Goal: Task Accomplishment & Management: Complete application form

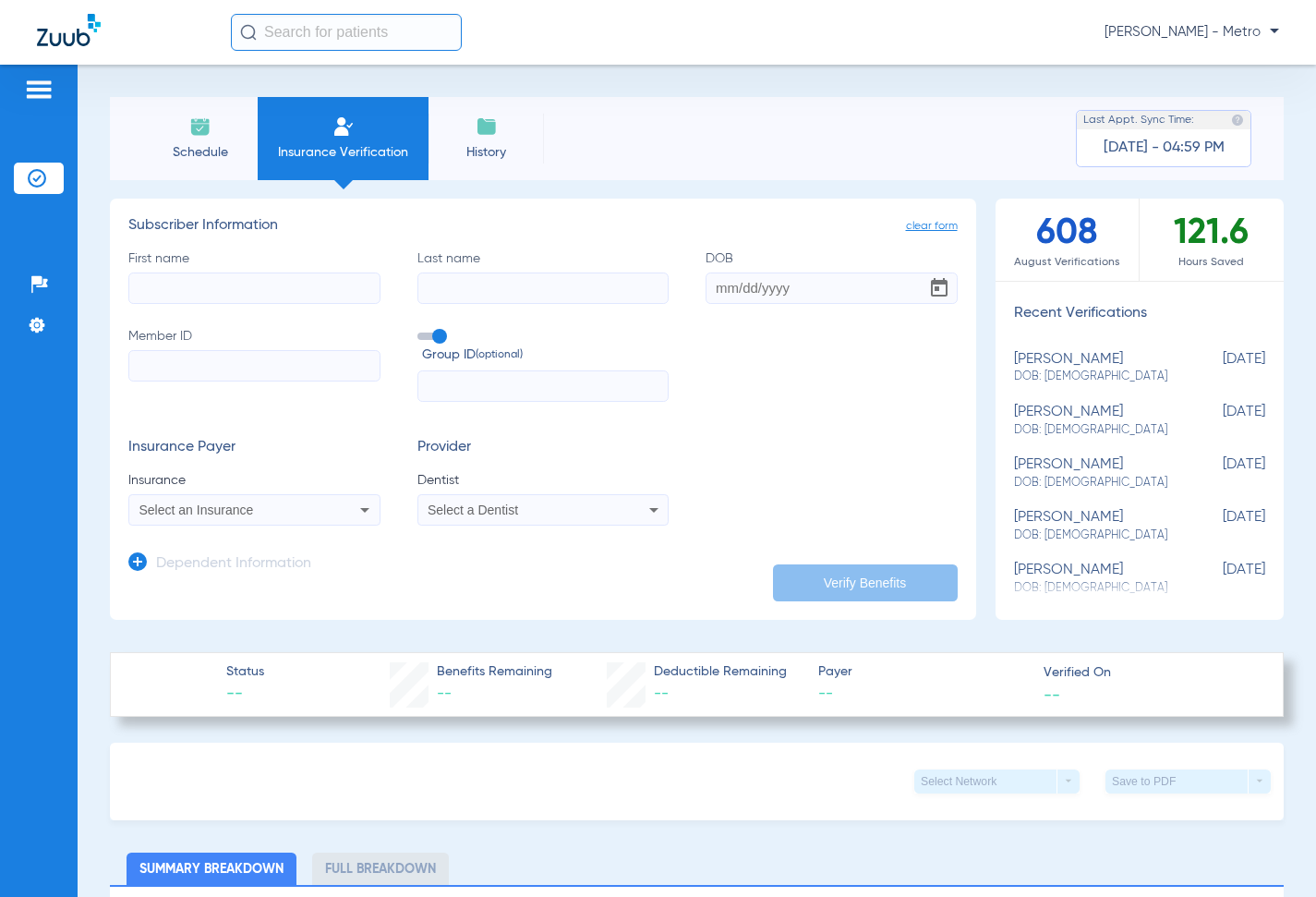
click at [329, 287] on input "First name" at bounding box center [255, 288] width 252 height 32
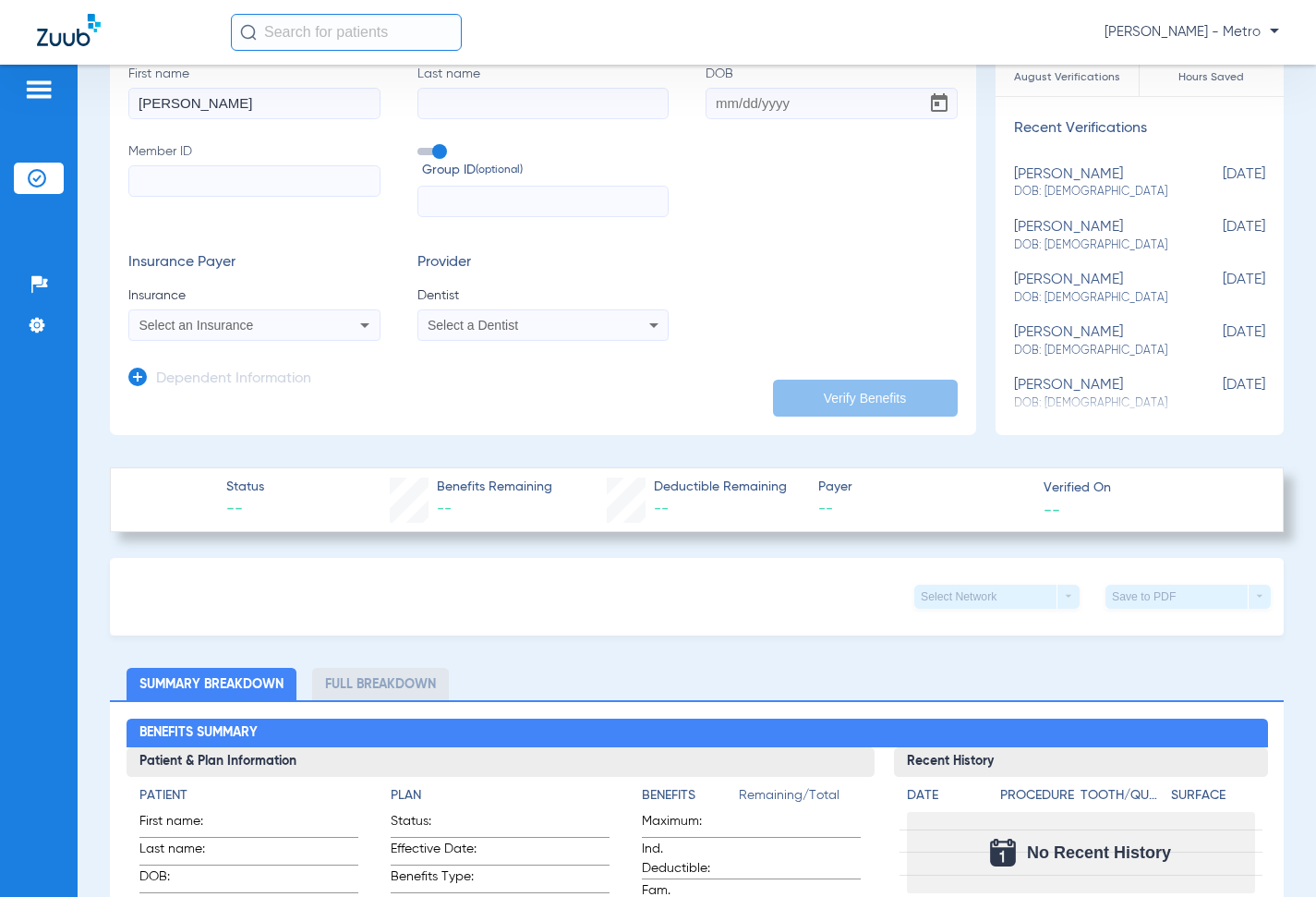
type input "[PERSON_NAME]"
type input "[DATE]"
click at [235, 178] on input "Member ID" at bounding box center [255, 181] width 252 height 32
type input "050000931600"
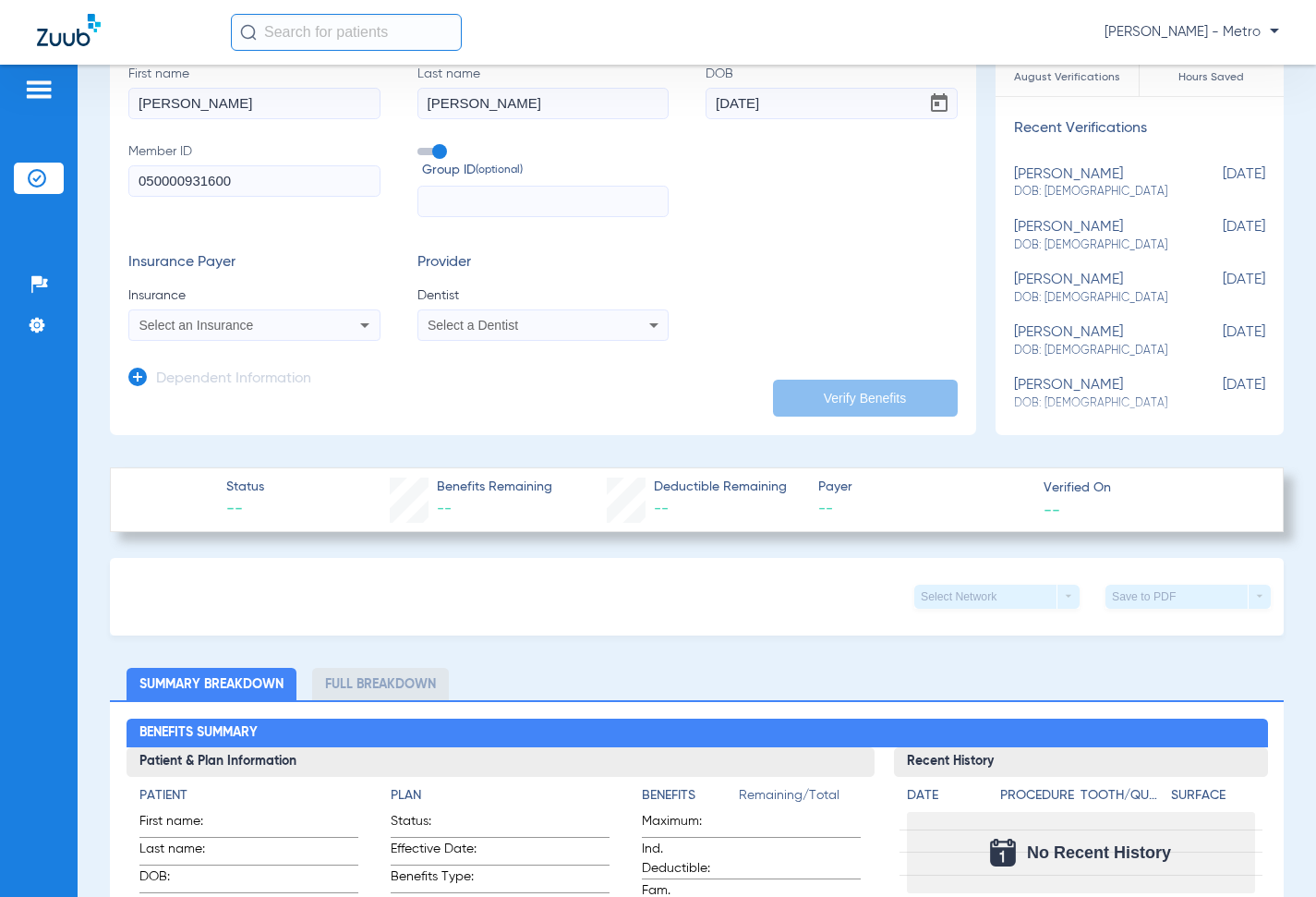
click at [273, 335] on div "Select an Insurance" at bounding box center [254, 325] width 251 height 22
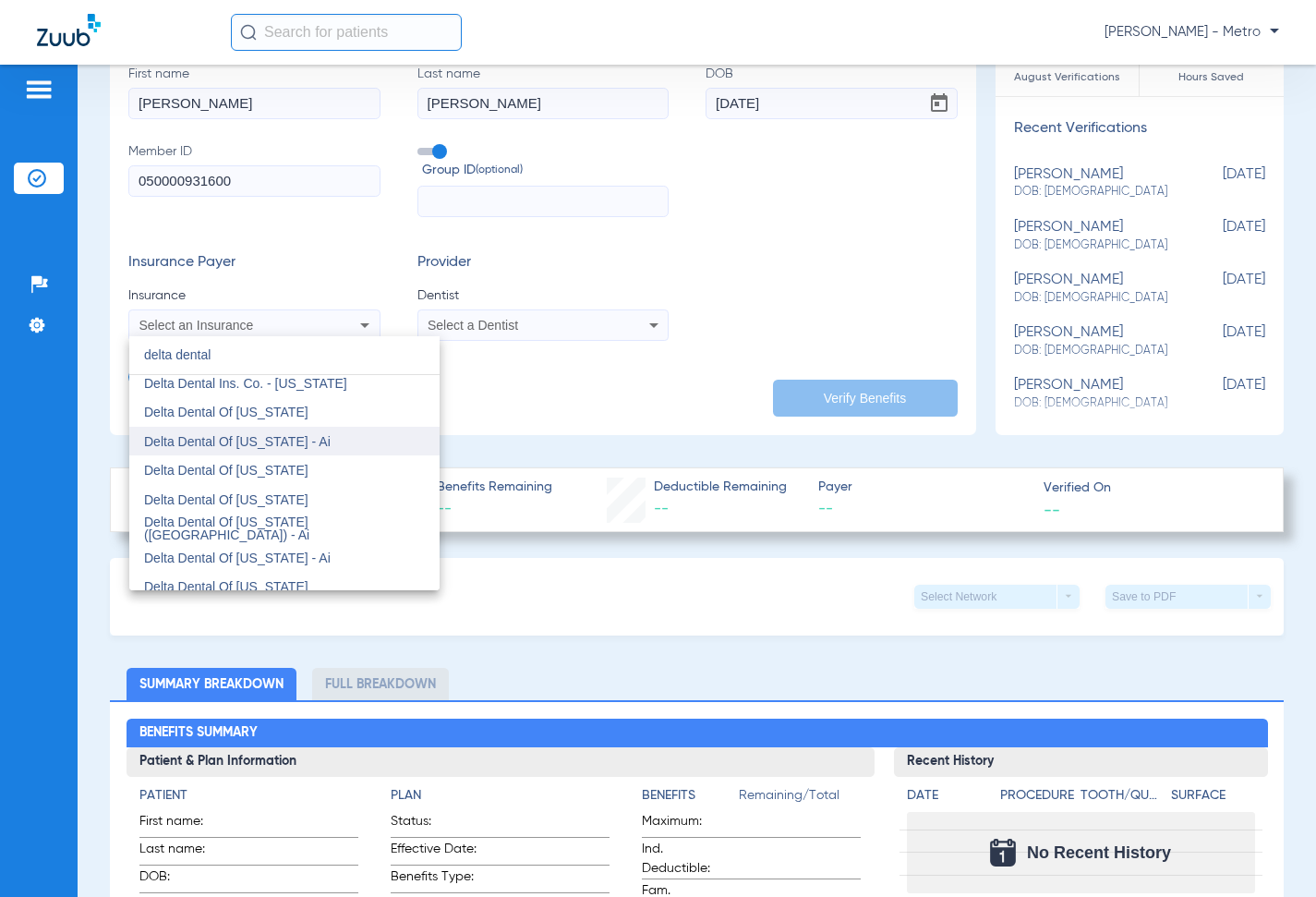
scroll to position [370, 0]
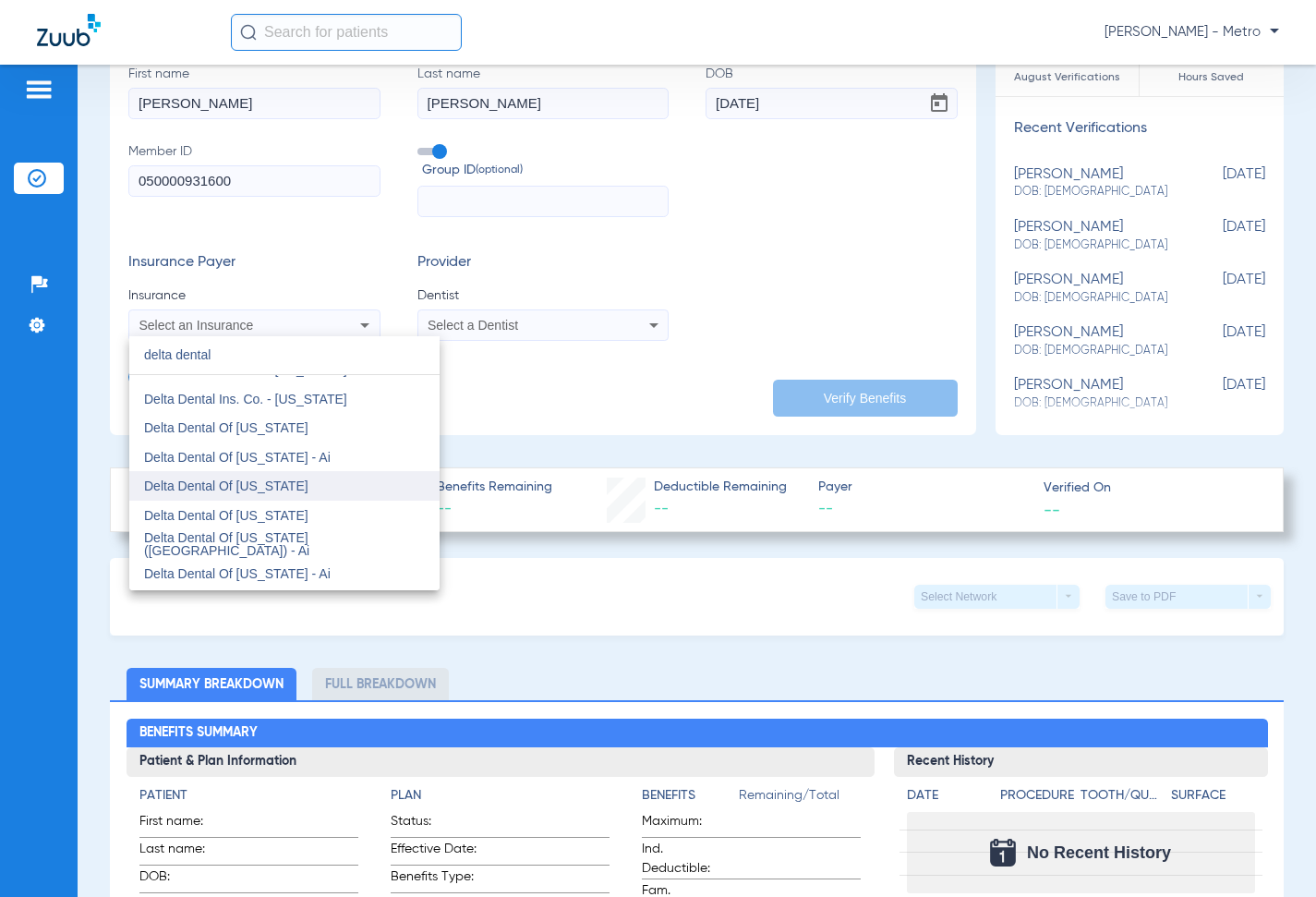
type input "delta dental"
click at [314, 489] on mat-option "Delta Dental Of [US_STATE]" at bounding box center [283, 486] width 310 height 30
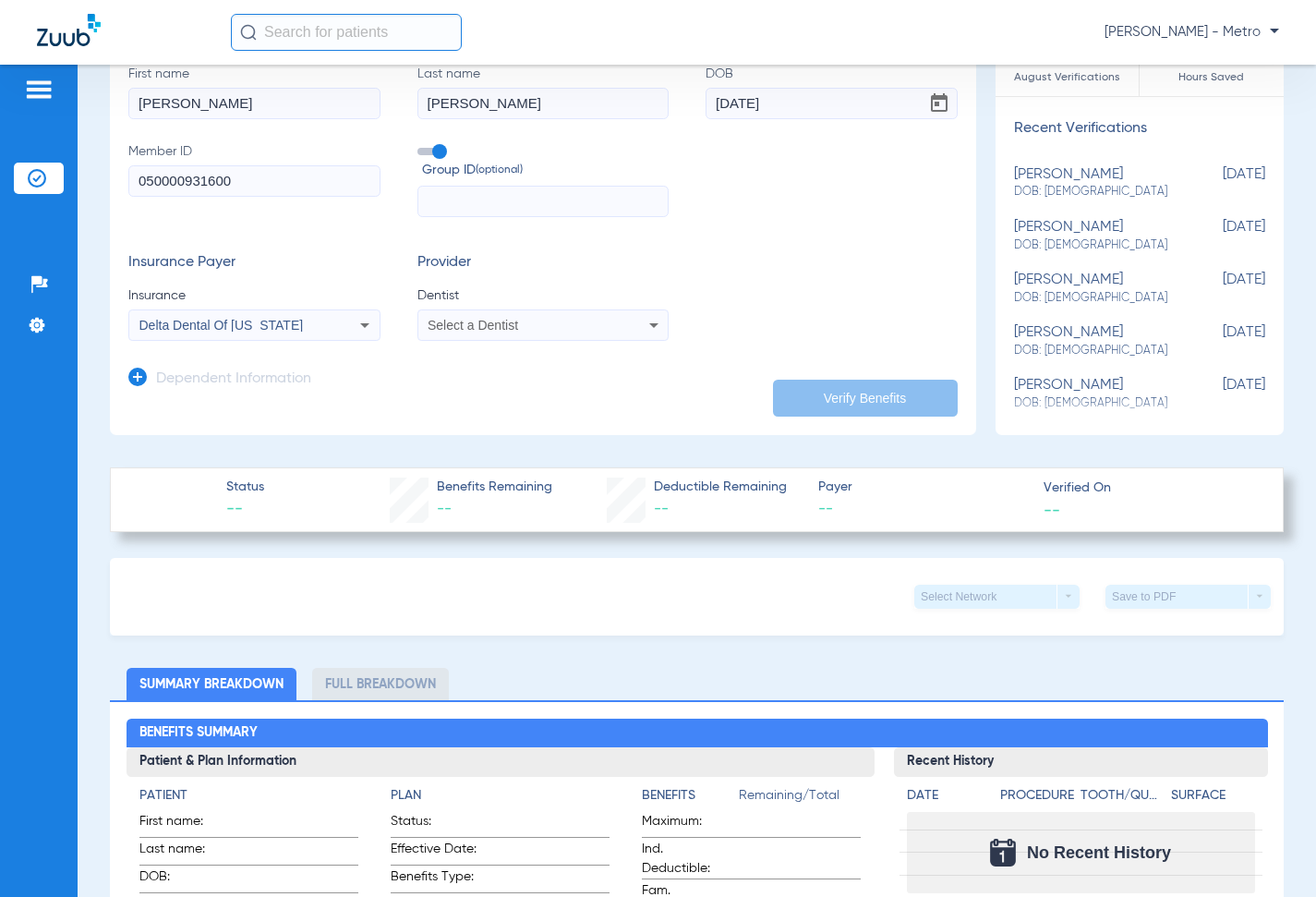
click at [590, 342] on app-dependent-form "Dependent Information" at bounding box center [543, 372] width 829 height 61
click at [581, 341] on mat-select "Select a Dentist" at bounding box center [543, 325] width 252 height 32
click at [578, 340] on mat-select "Select a Dentist" at bounding box center [543, 325] width 252 height 32
click at [581, 336] on div "Select a Dentist" at bounding box center [543, 325] width 251 height 22
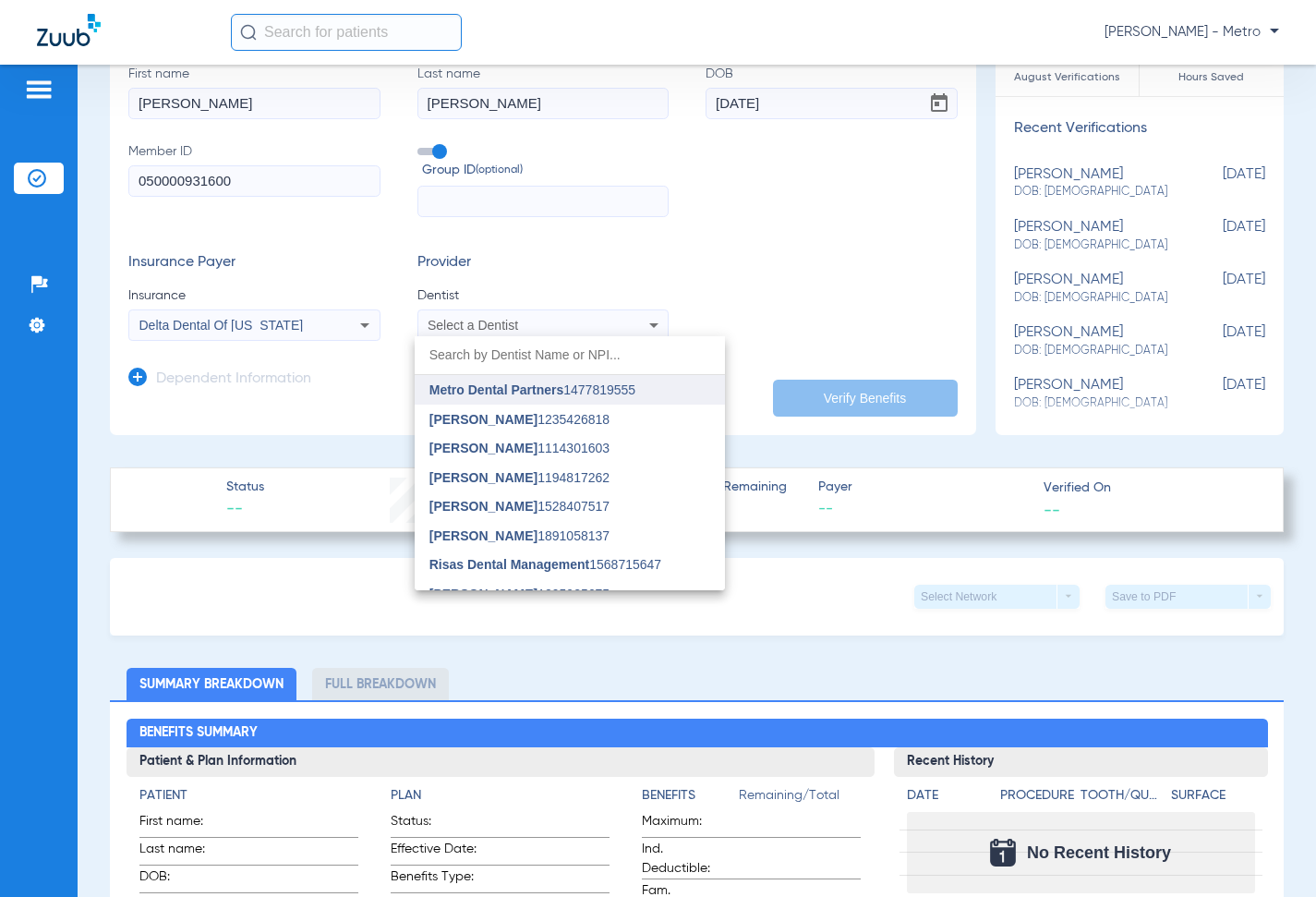
click at [574, 402] on mat-option "Metro Dental Partners 1477819555" at bounding box center [569, 390] width 310 height 30
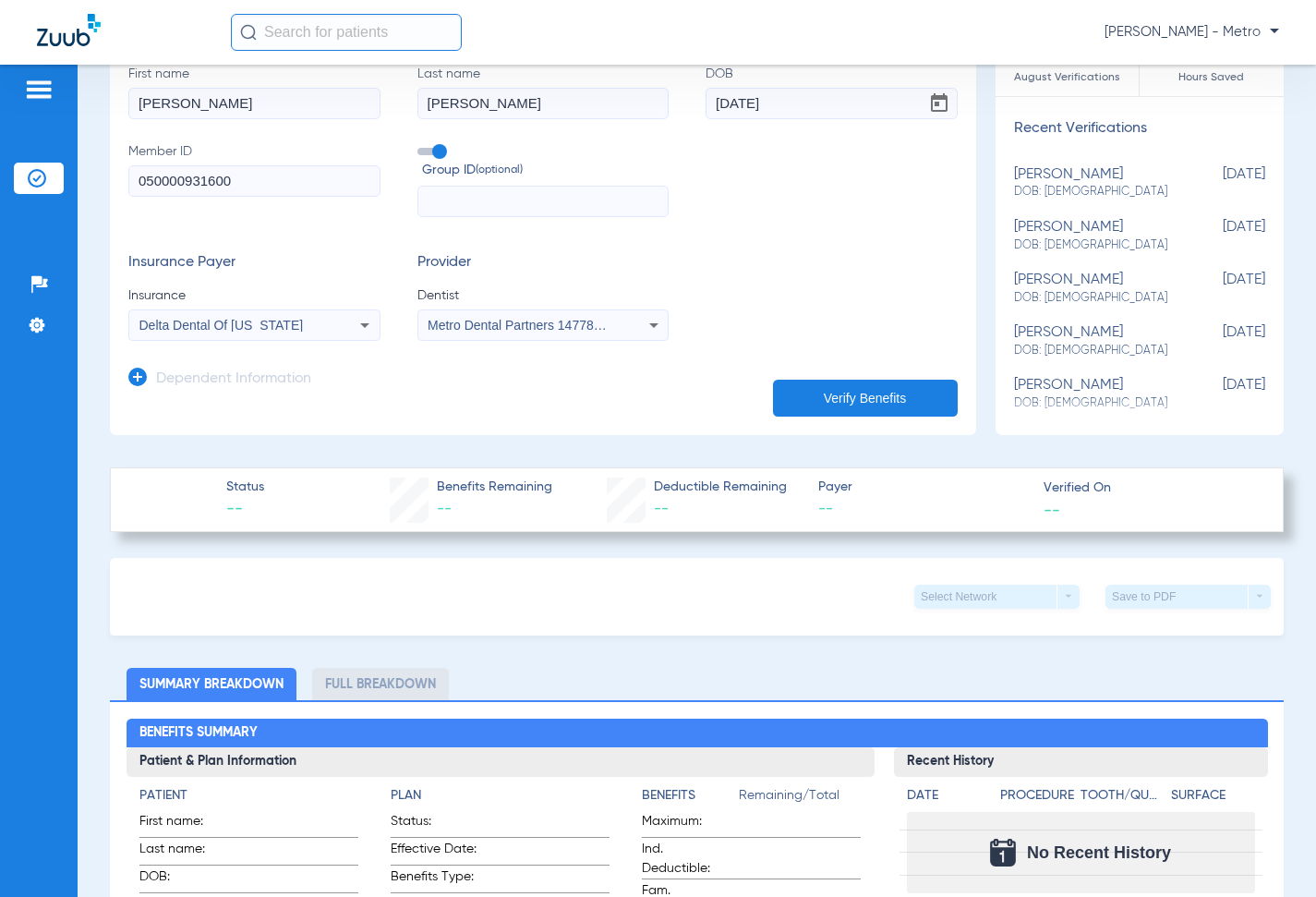
click at [843, 382] on button "Verify Benefits" at bounding box center [865, 397] width 184 height 37
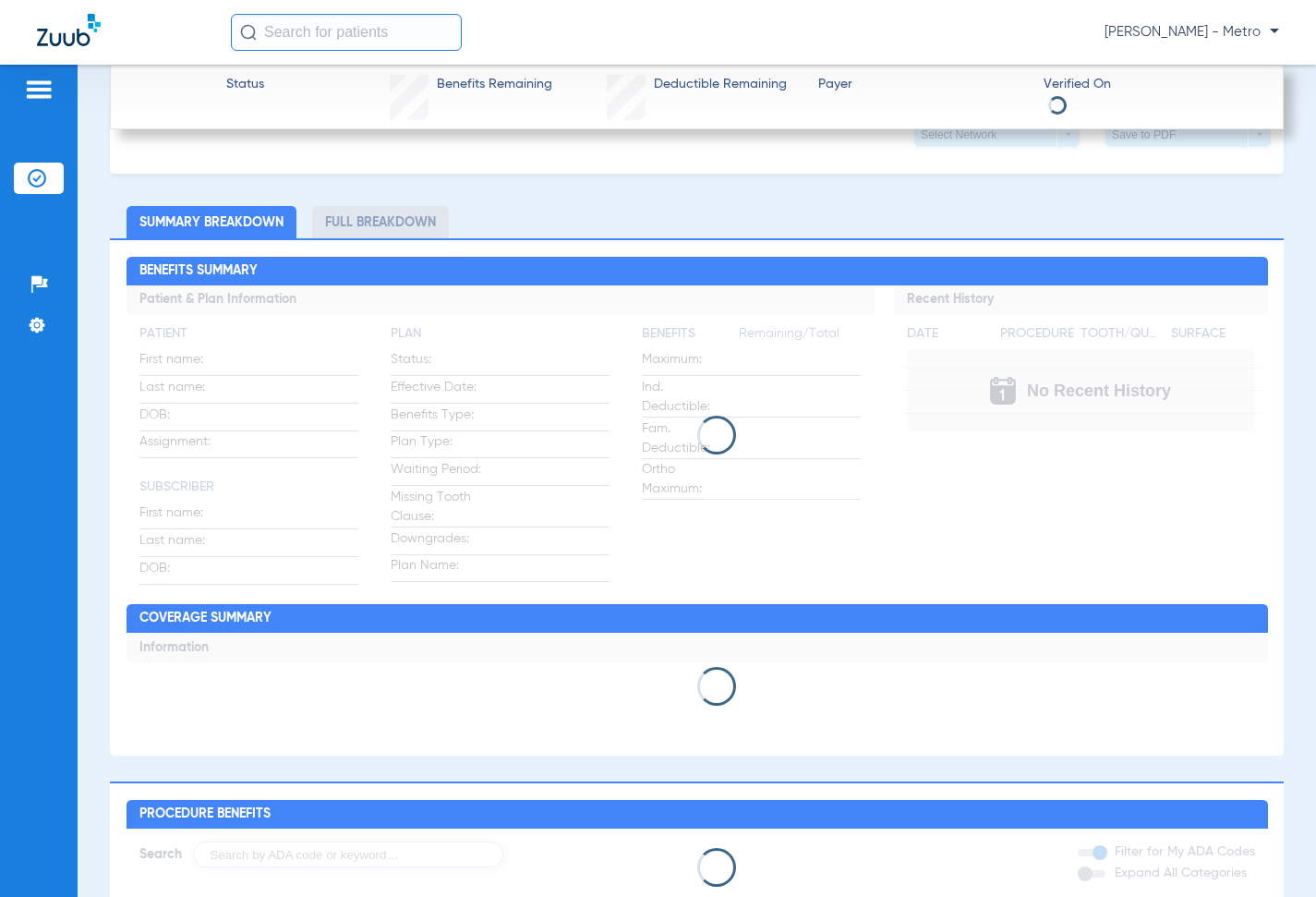
type input "[PERSON_NAME]"
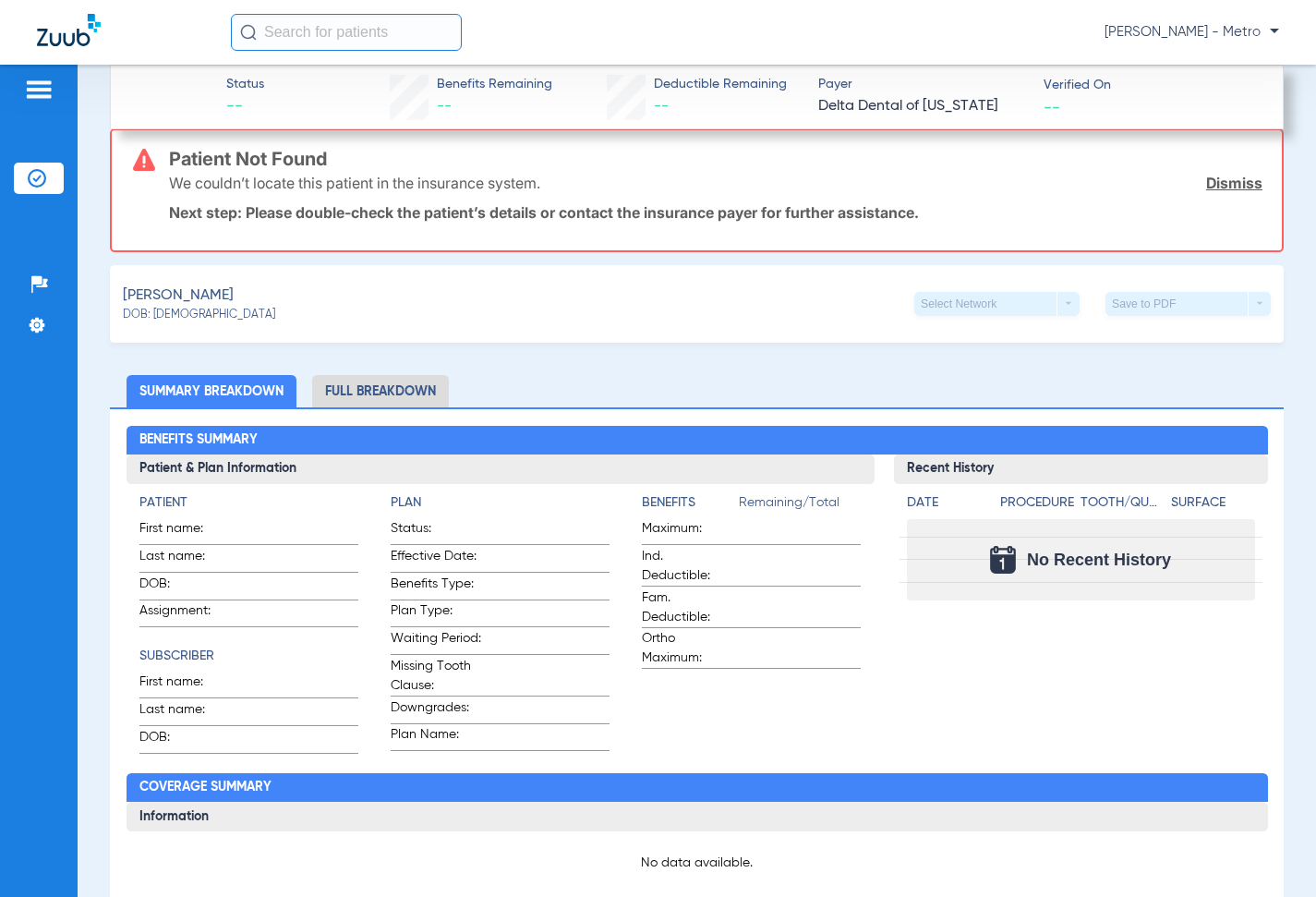
scroll to position [153, 0]
